Goal: Information Seeking & Learning: Check status

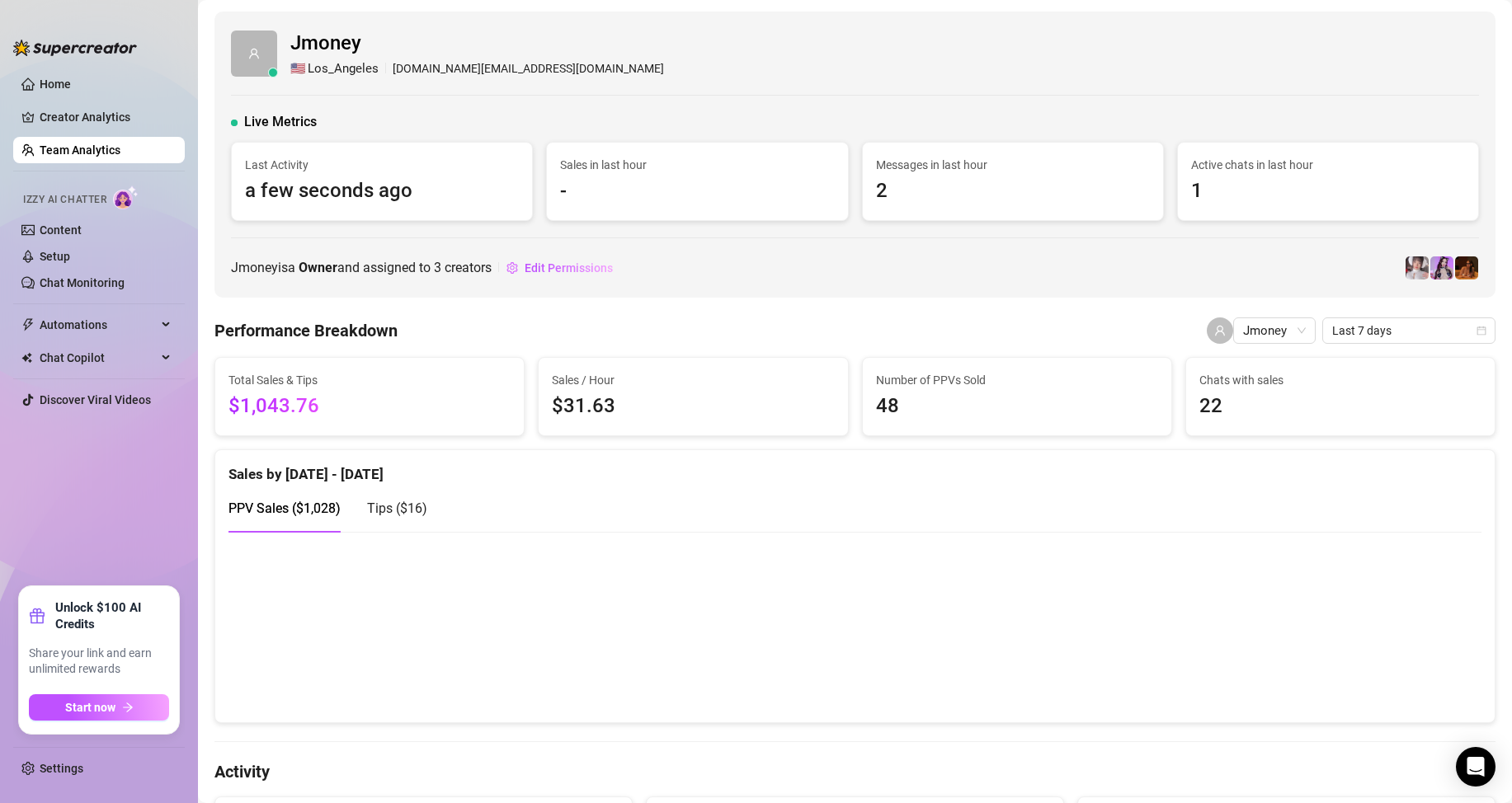
drag, startPoint x: 1064, startPoint y: 281, endPoint x: 1139, endPoint y: 378, distance: 122.6
click at [1064, 282] on div "Jmoney 🇺🇸 Los_Angeles [DOMAIN_NAME][EMAIL_ADDRESS][DOMAIN_NAME] Live Metrics La…" at bounding box center [855, 155] width 1281 height 287
click at [121, 151] on link "Team Analytics" at bounding box center [80, 150] width 81 height 14
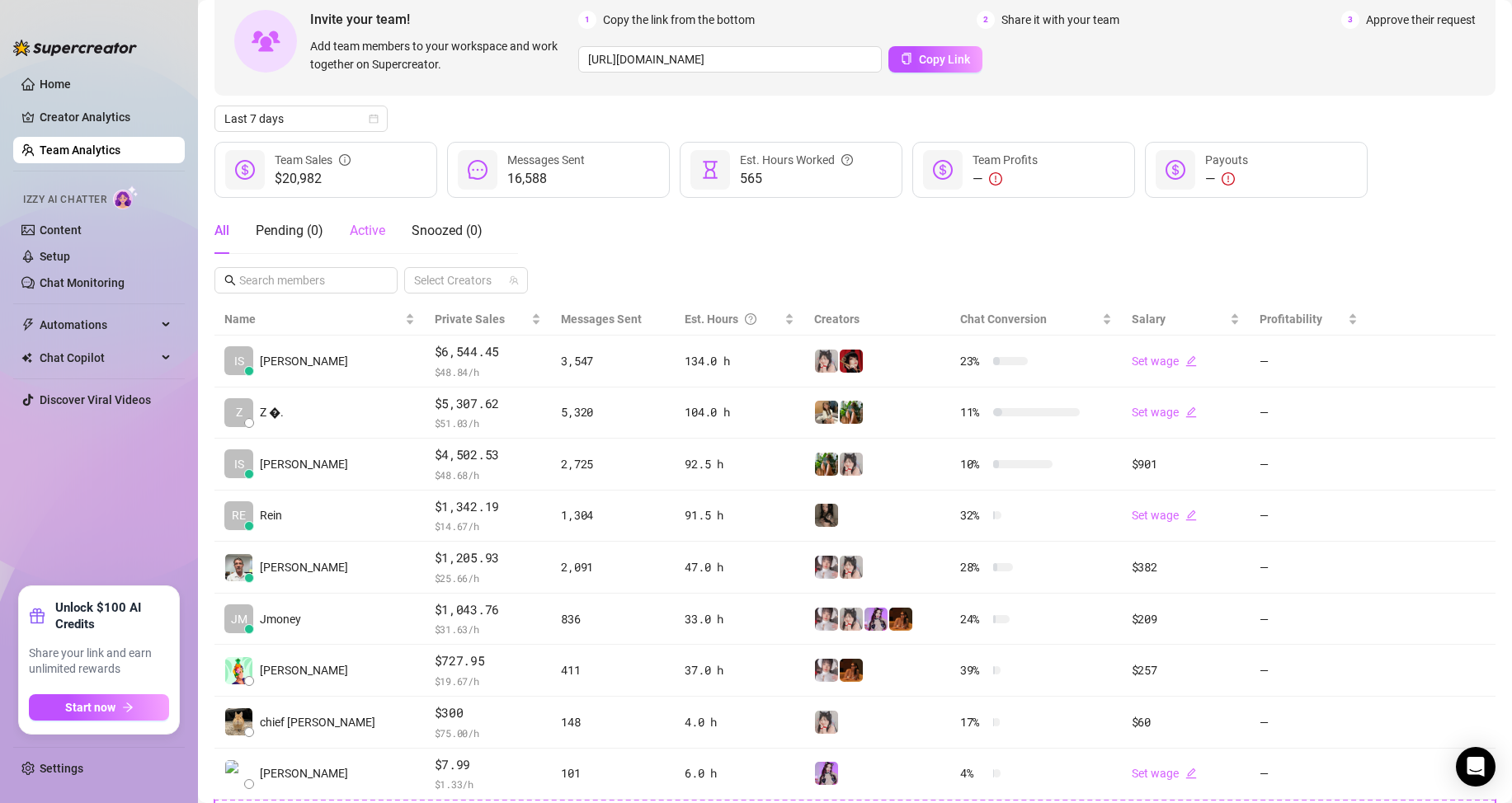
scroll to position [83, 0]
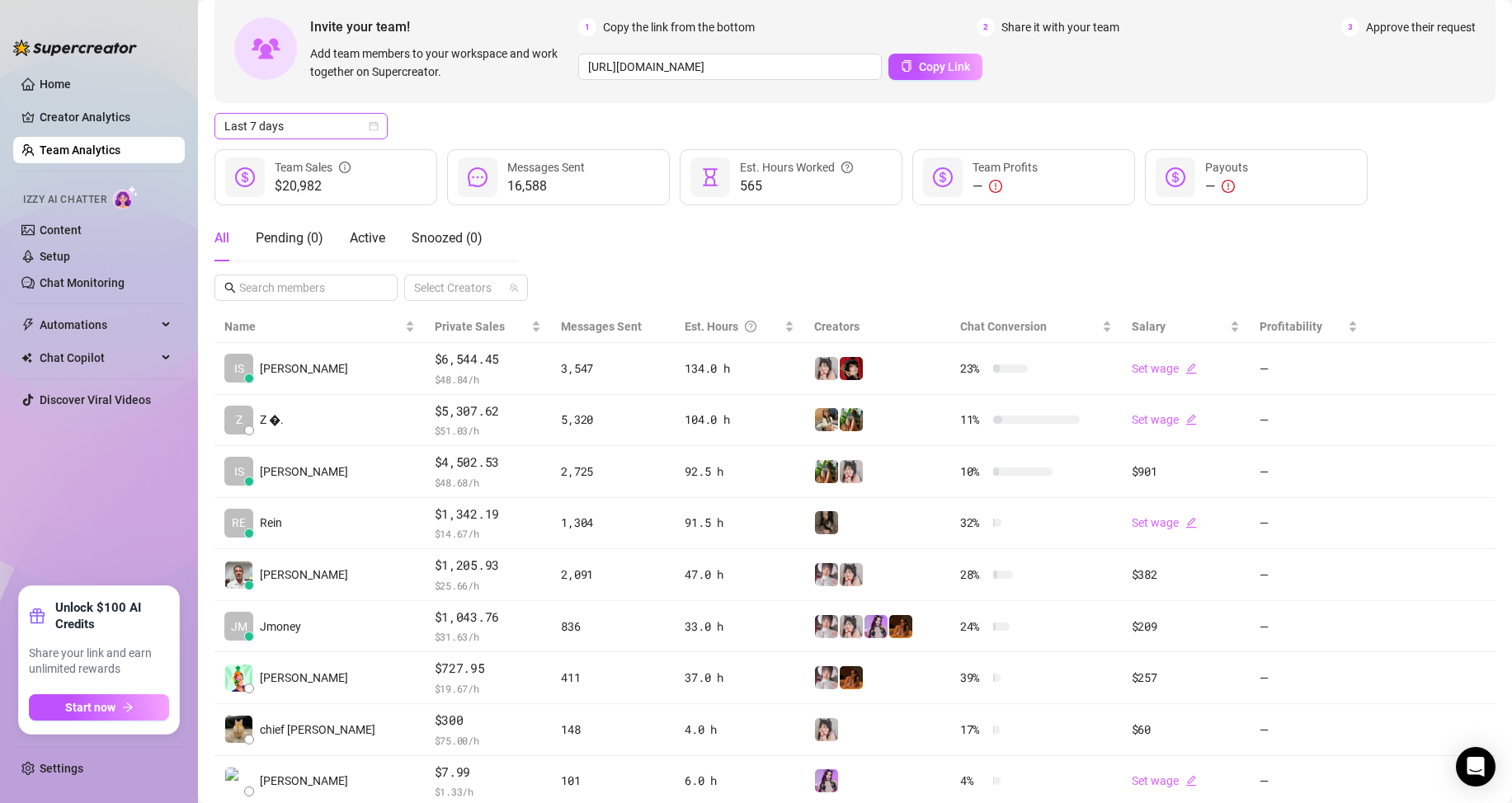
click at [354, 119] on span "Last 7 days" at bounding box center [300, 126] width 153 height 24
drag, startPoint x: 288, startPoint y: 265, endPoint x: 356, endPoint y: 263, distance: 68.0
click at [289, 264] on div "Custom date" at bounding box center [301, 264] width 147 height 19
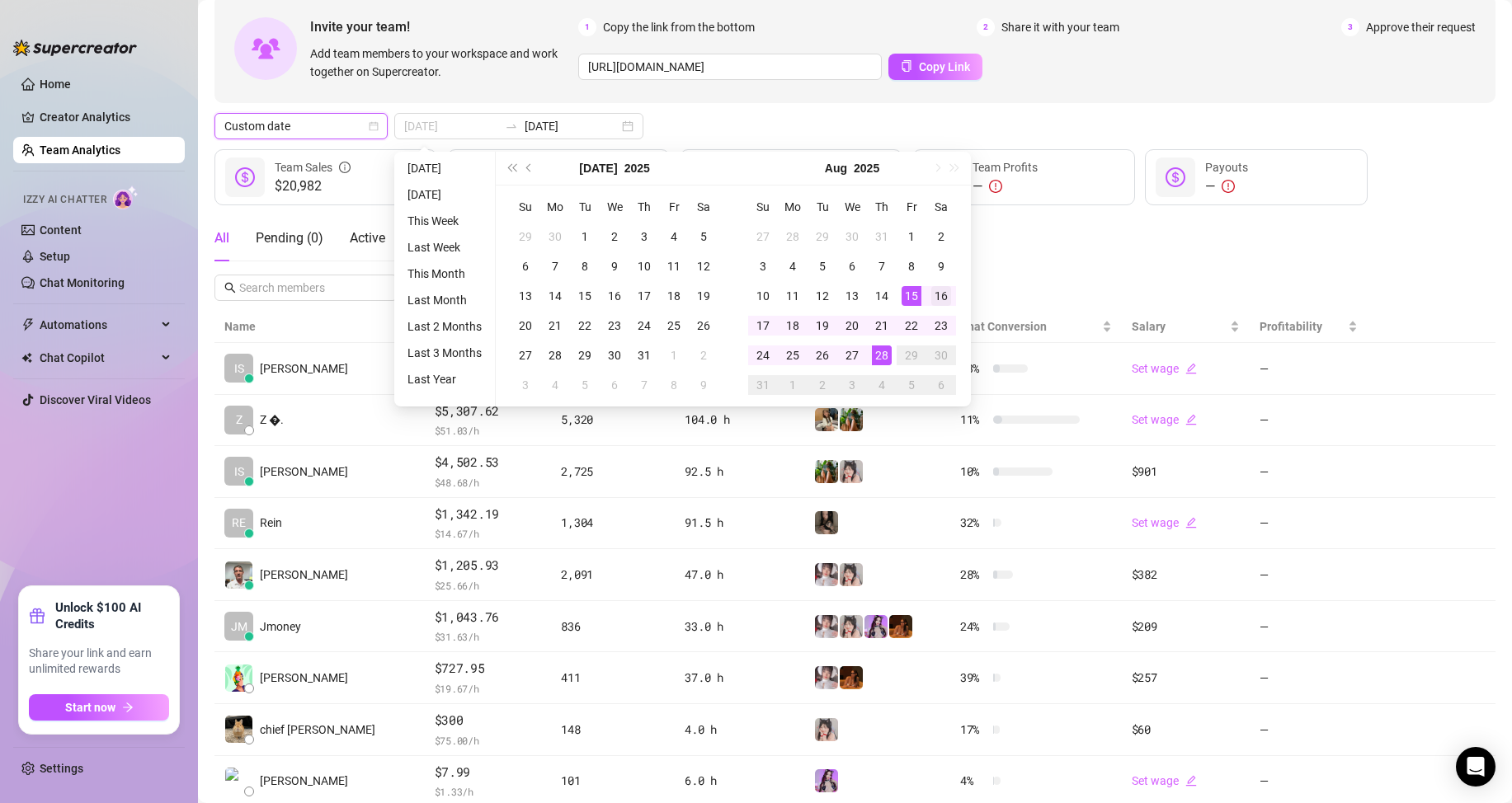
type input "[DATE]"
drag, startPoint x: 946, startPoint y: 304, endPoint x: 865, endPoint y: 351, distance: 93.6
click at [945, 305] on div "16" at bounding box center [941, 296] width 19 height 19
type input "[DATE]"
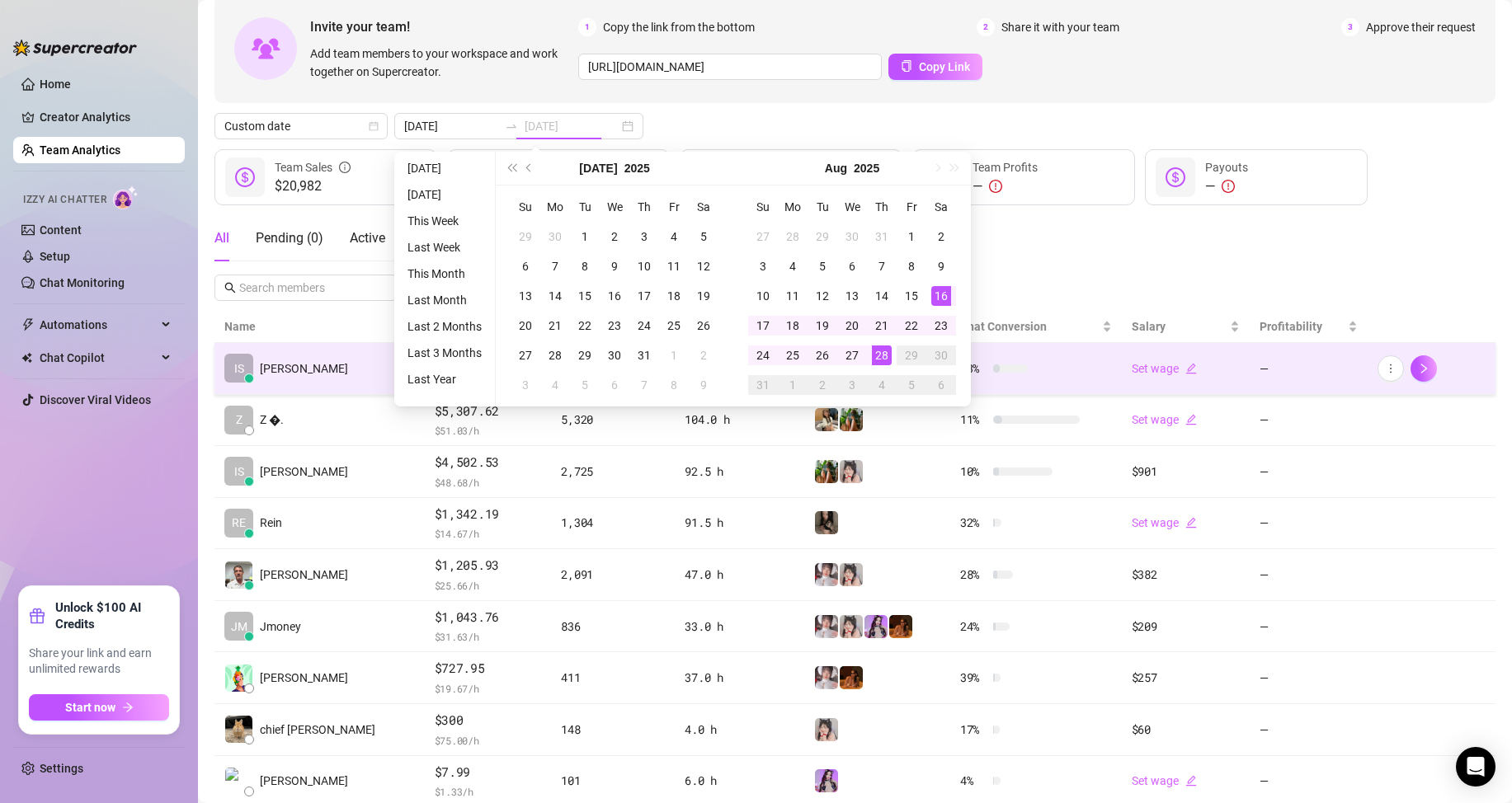
drag, startPoint x: 871, startPoint y: 350, endPoint x: 884, endPoint y: 344, distance: 14.3
click at [871, 350] on td "28" at bounding box center [881, 355] width 29 height 29
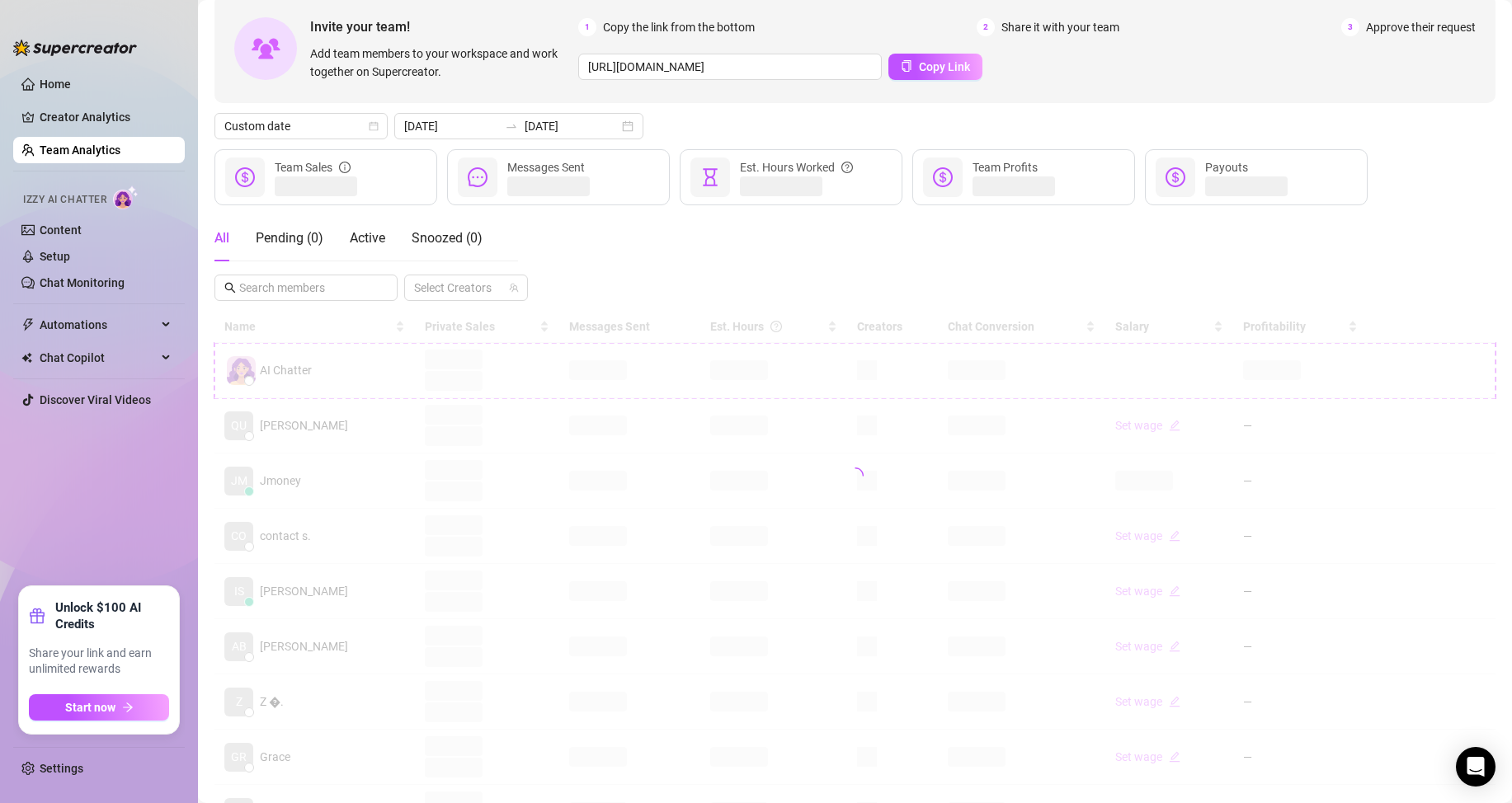
drag, startPoint x: 1011, startPoint y: 279, endPoint x: 993, endPoint y: 291, distance: 21.6
click at [1004, 283] on div "All Pending ( 0 ) Active Snoozed ( 0 ) Select Creators" at bounding box center [855, 258] width 1281 height 86
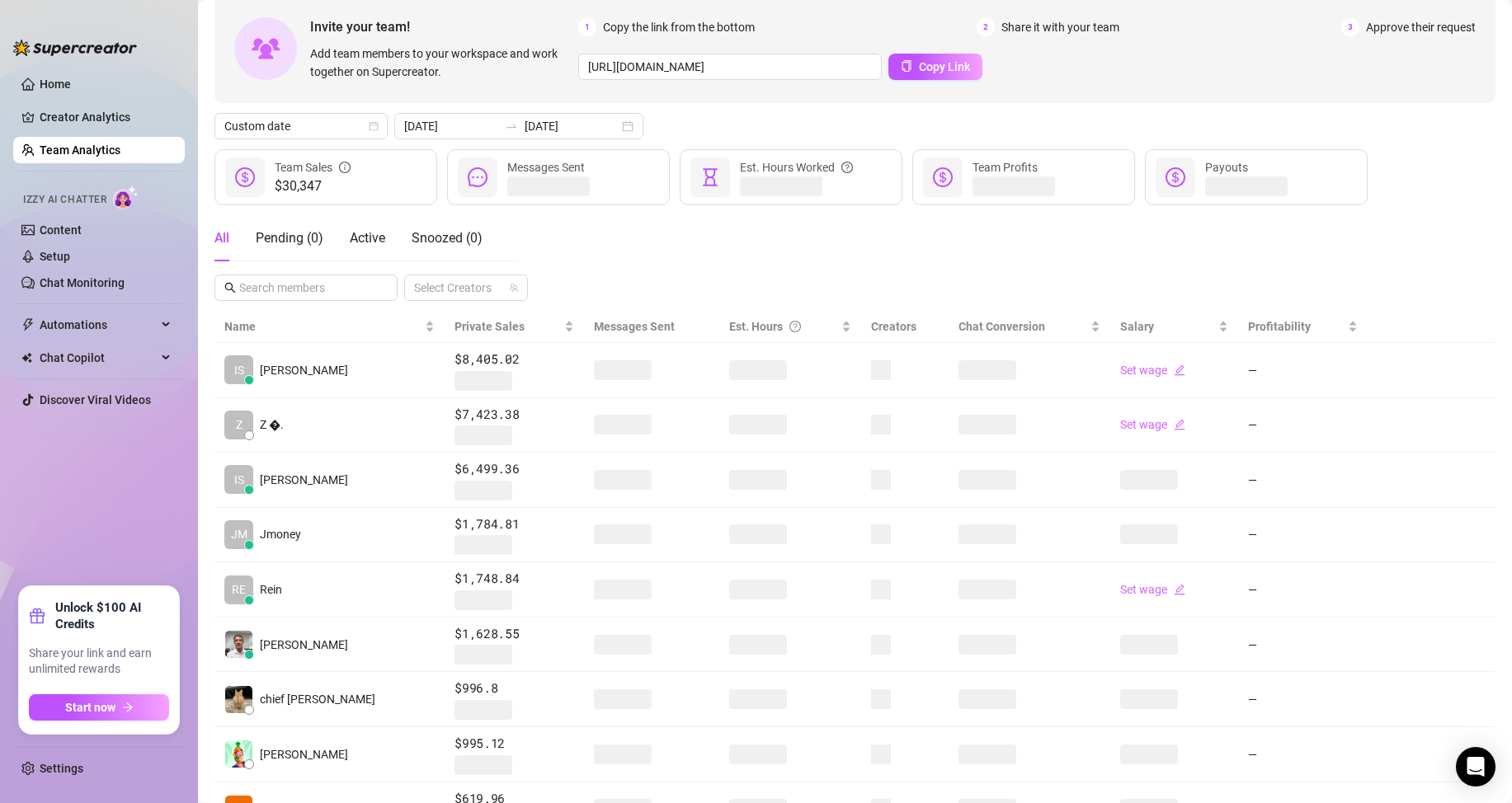
click at [886, 267] on div "All Pending ( 0 ) Active Snoozed ( 0 ) Select Creators" at bounding box center [855, 258] width 1281 height 86
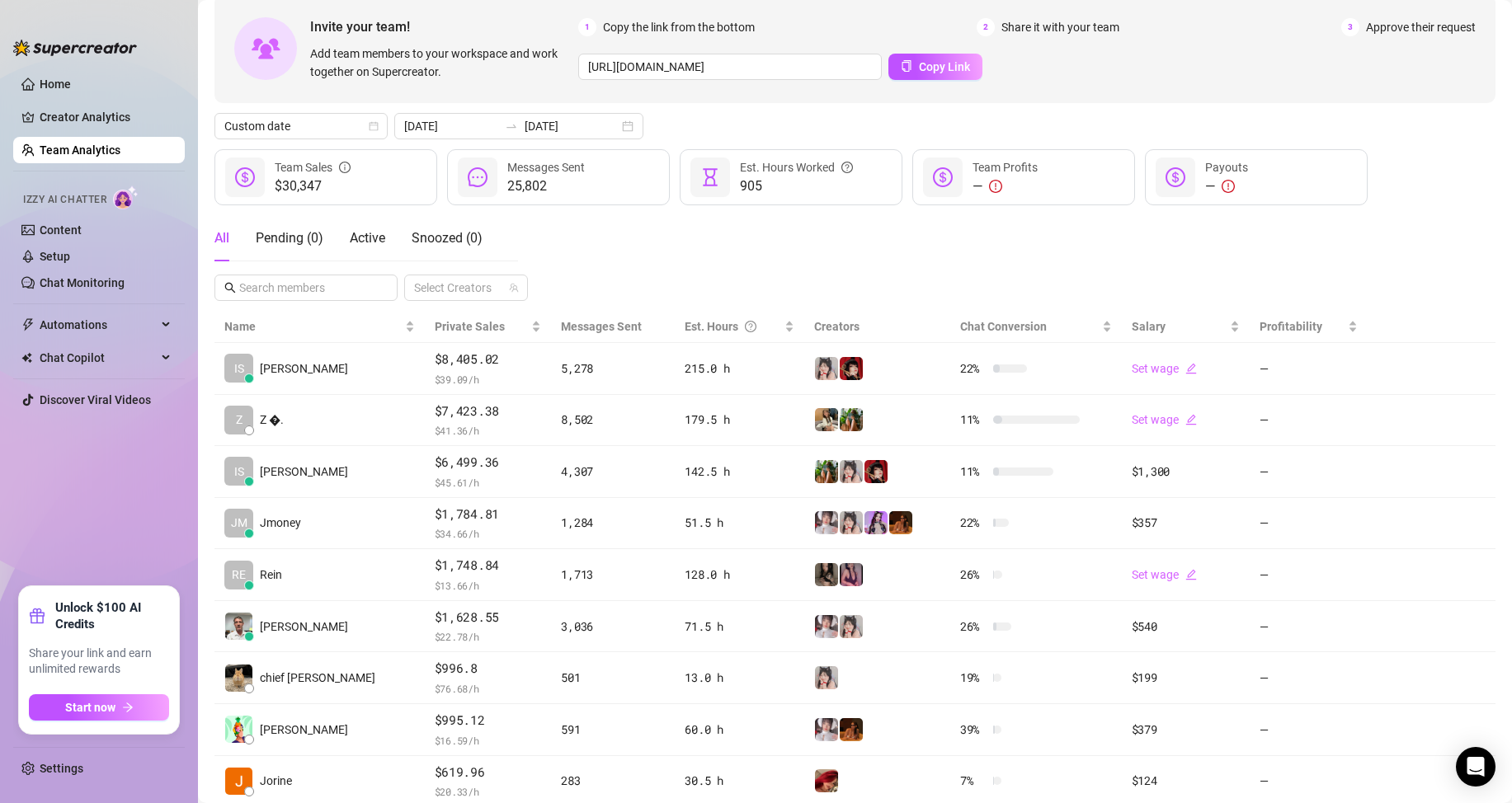
drag, startPoint x: 804, startPoint y: 258, endPoint x: 796, endPoint y: 273, distance: 17.0
click at [800, 265] on div "All Pending ( 0 ) Active Snoozed ( 0 ) Select Creators" at bounding box center [855, 258] width 1281 height 86
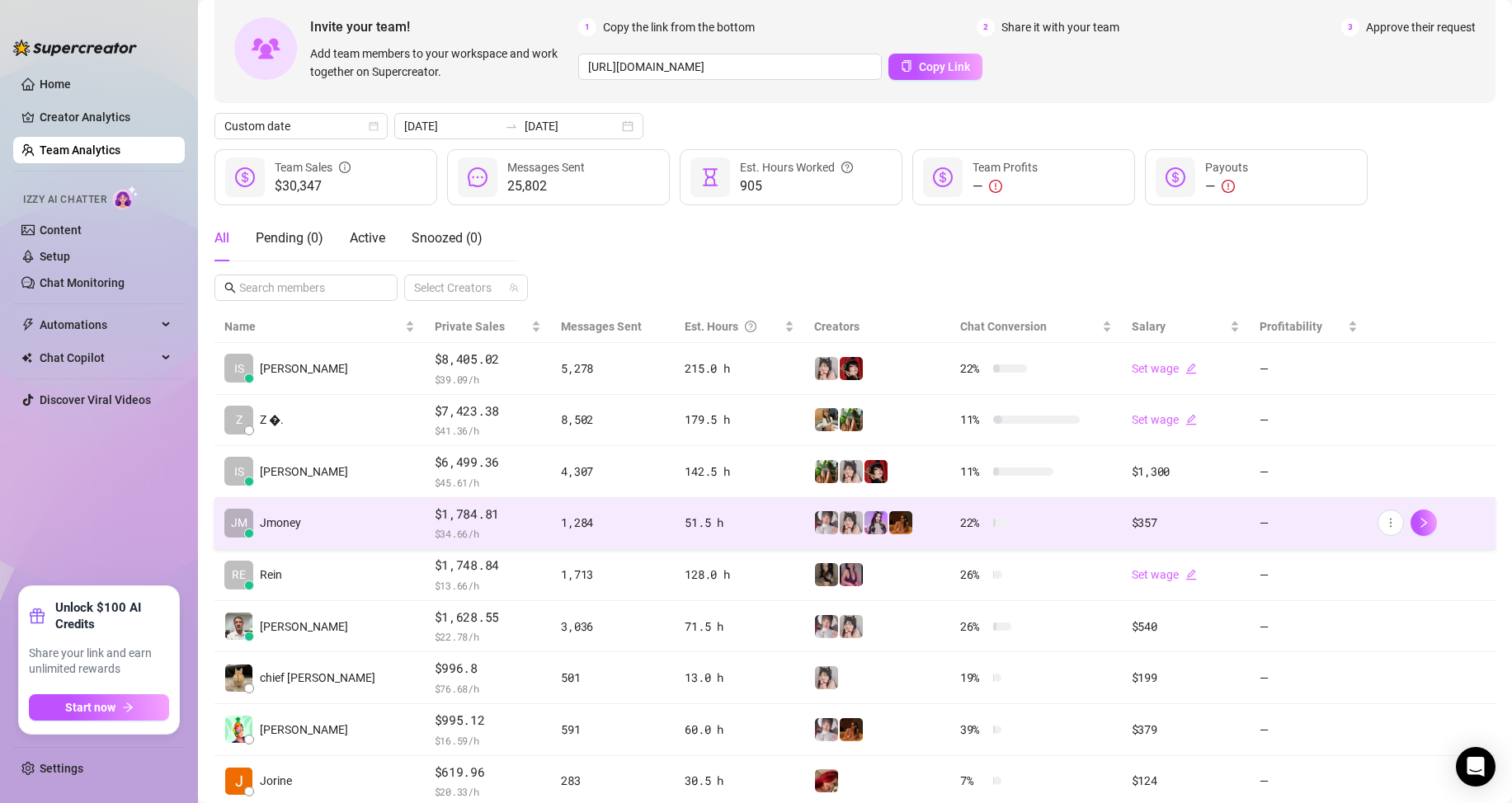
click at [291, 539] on td "[PERSON_NAME]" at bounding box center [320, 523] width 211 height 52
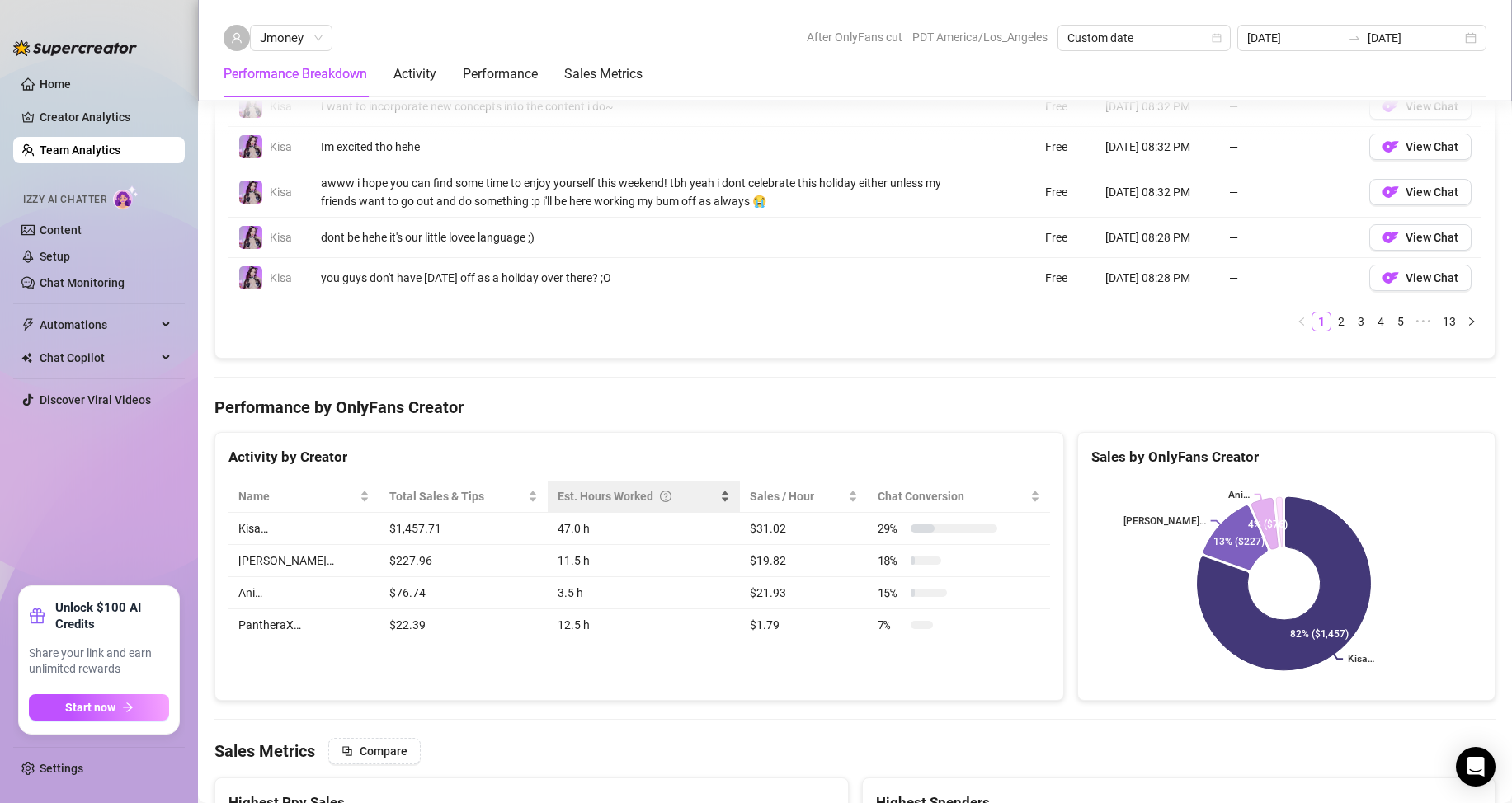
scroll to position [1567, 0]
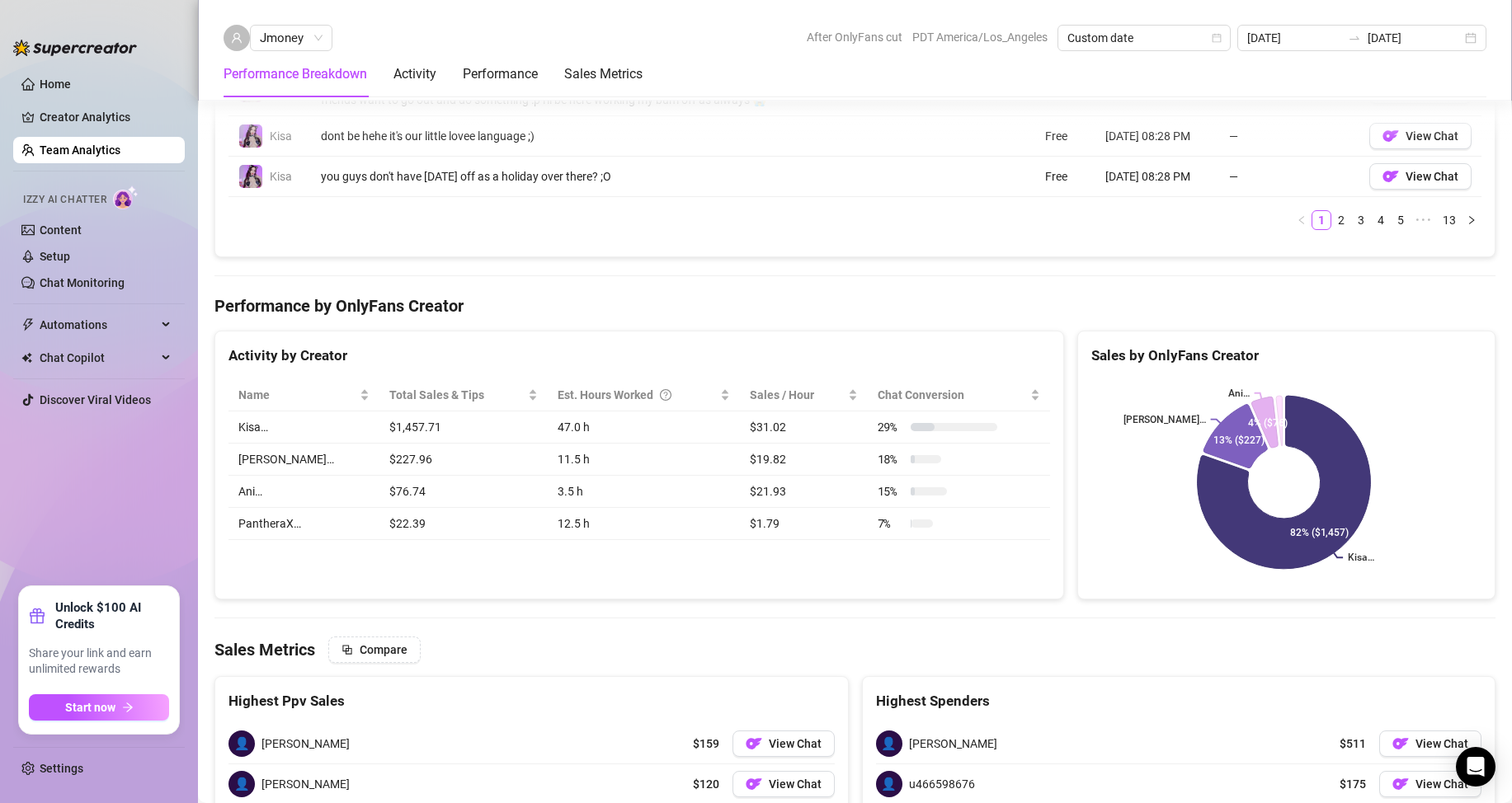
click at [121, 155] on link "Team Analytics" at bounding box center [80, 150] width 81 height 14
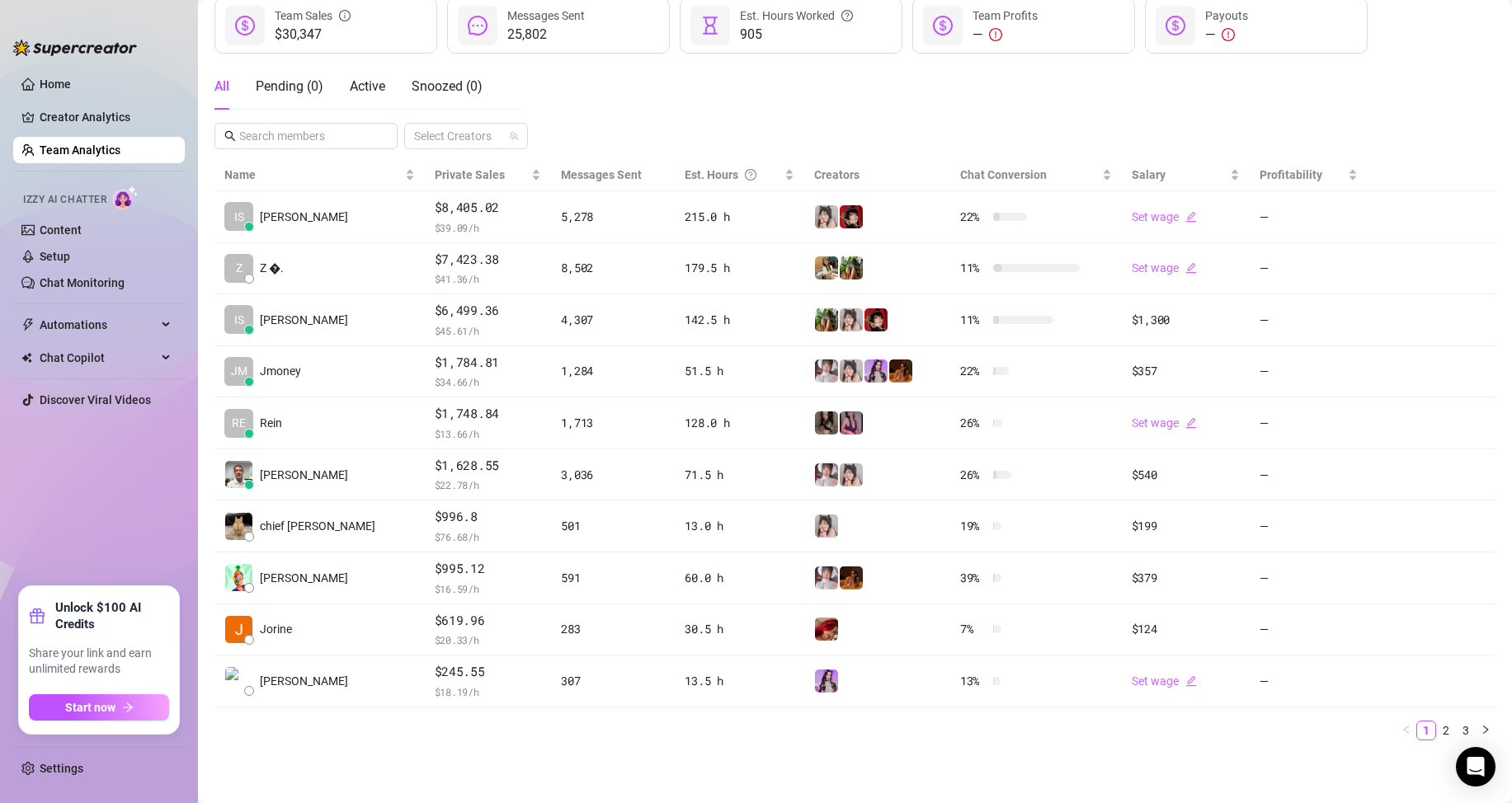
scroll to position [234, 0]
